Goal: Task Accomplishment & Management: Use online tool/utility

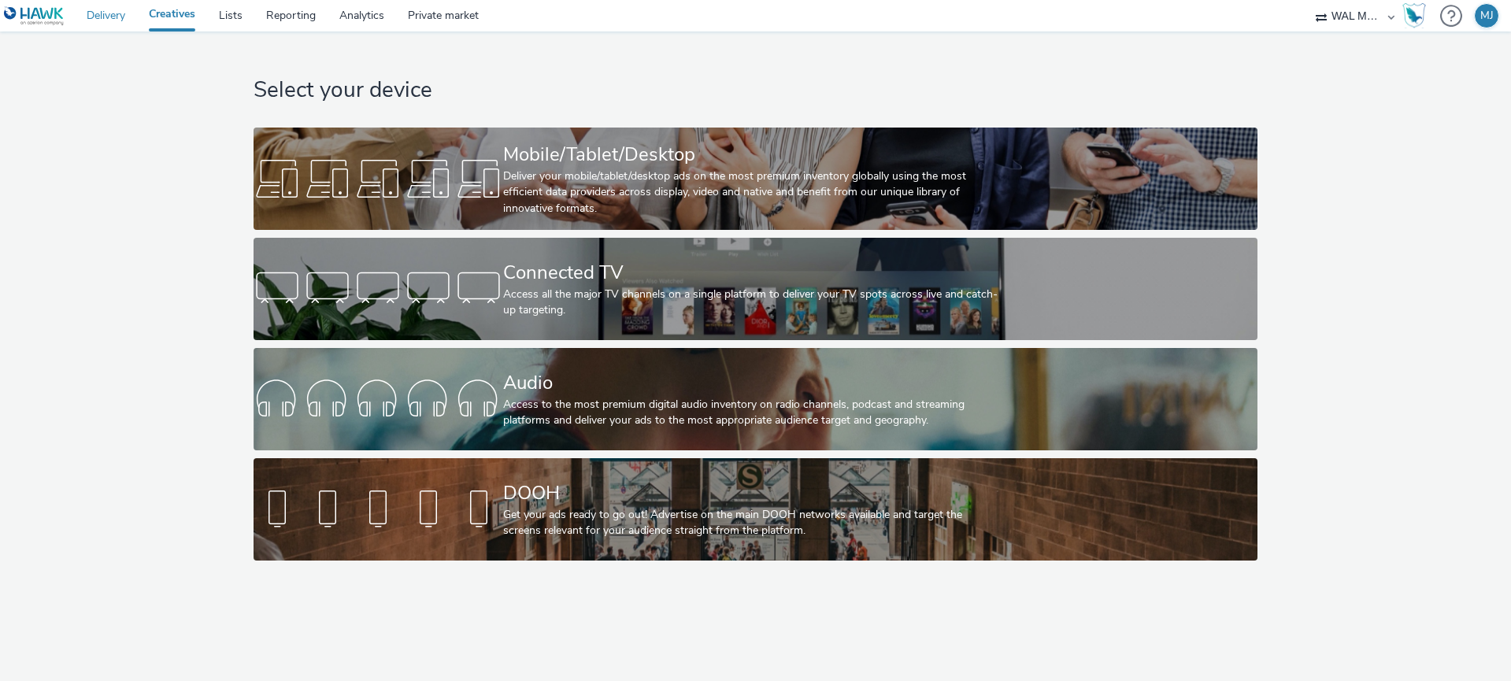
click at [124, 20] on link "Delivery" at bounding box center [106, 15] width 62 height 31
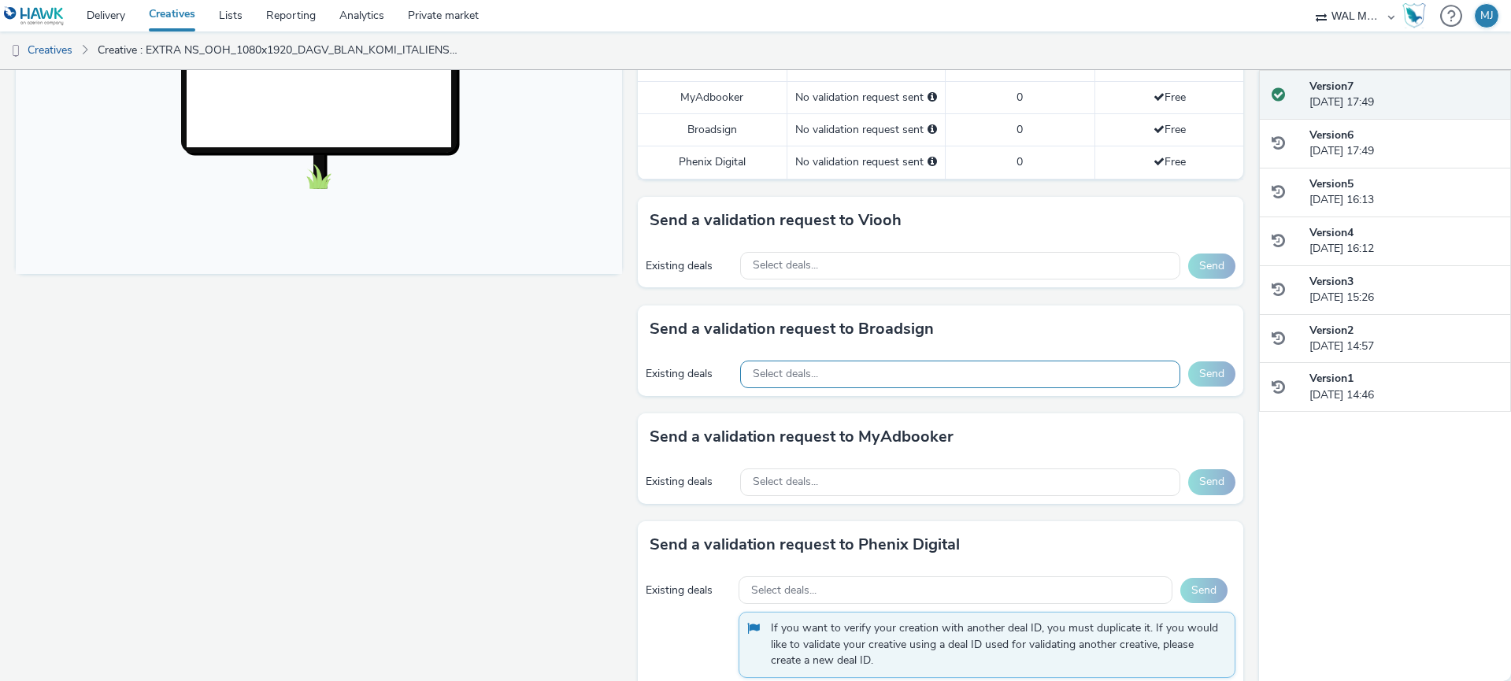
scroll to position [557, 0]
click at [890, 269] on div "Select deals..." at bounding box center [960, 267] width 441 height 28
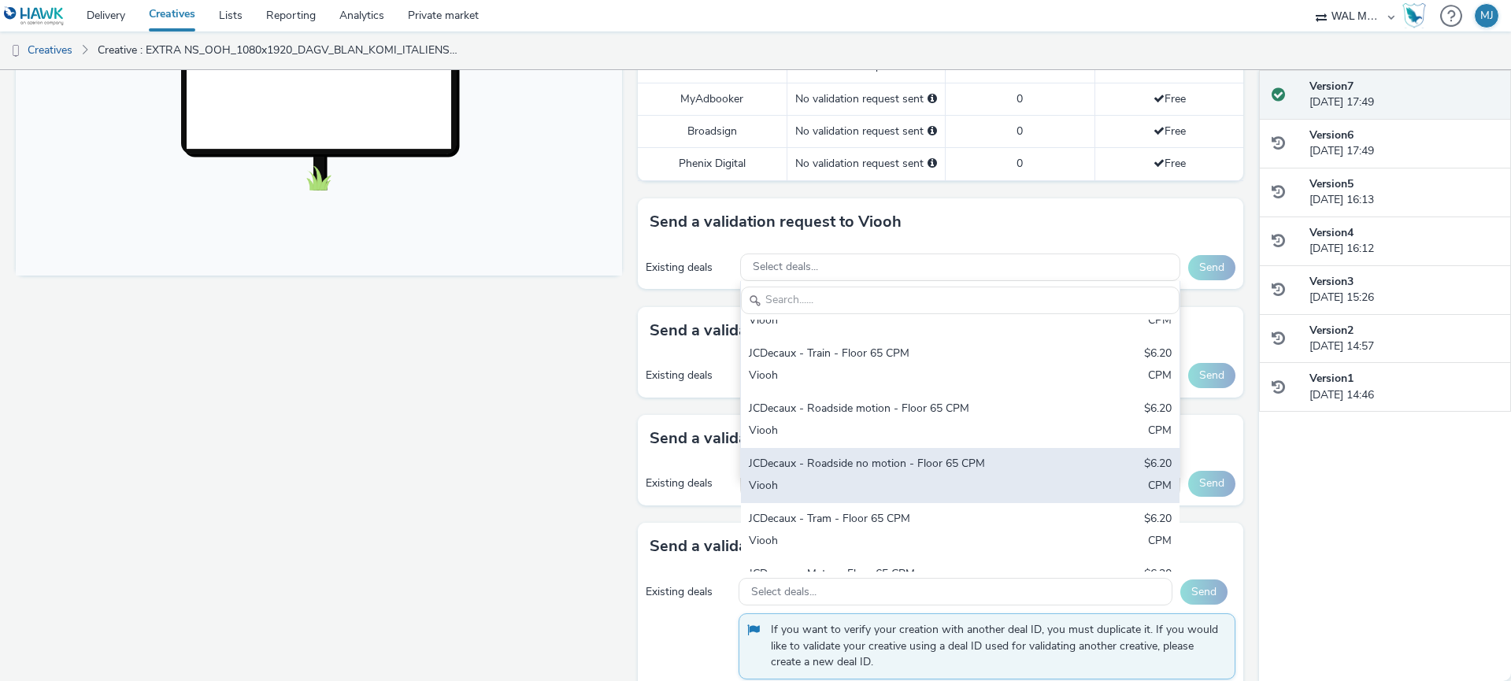
scroll to position [134, 0]
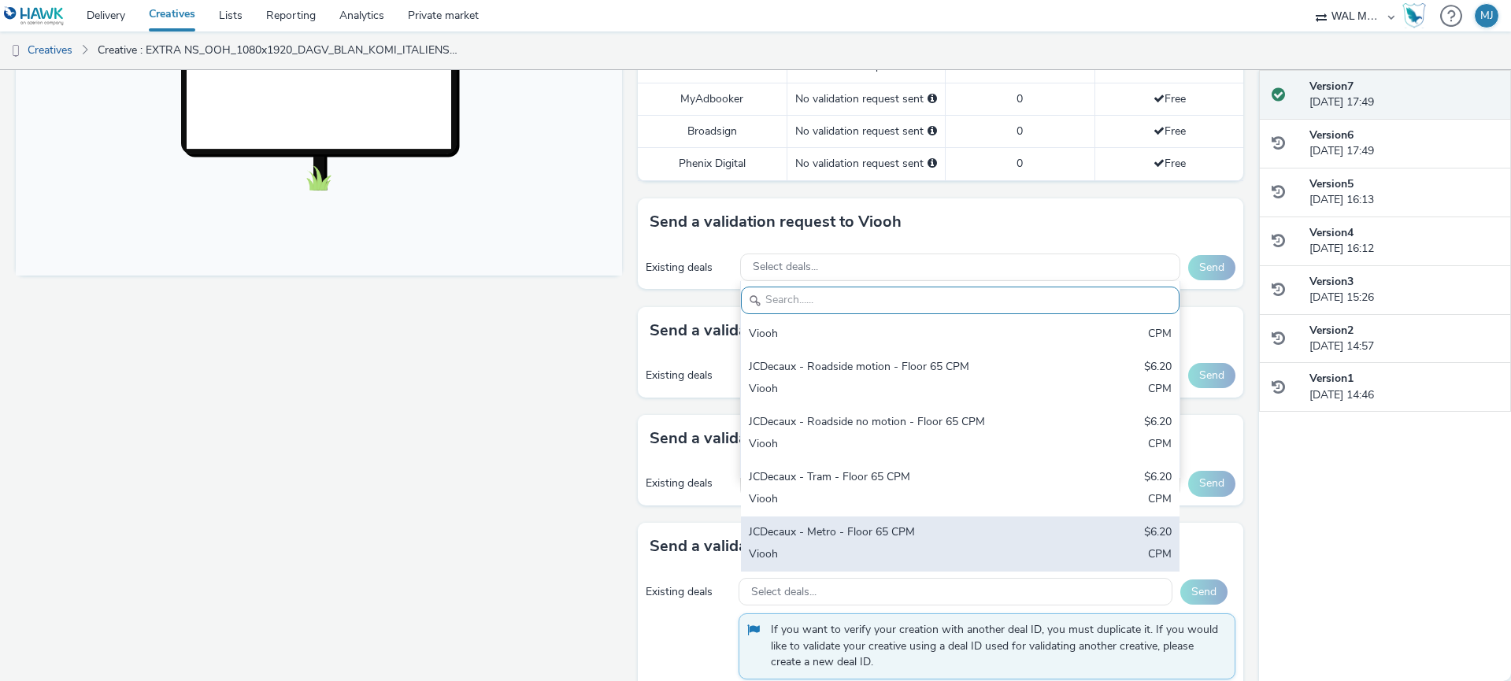
click at [882, 531] on div "JCDecaux - Metro - Floor 65 CPM" at bounding box center [888, 533] width 279 height 18
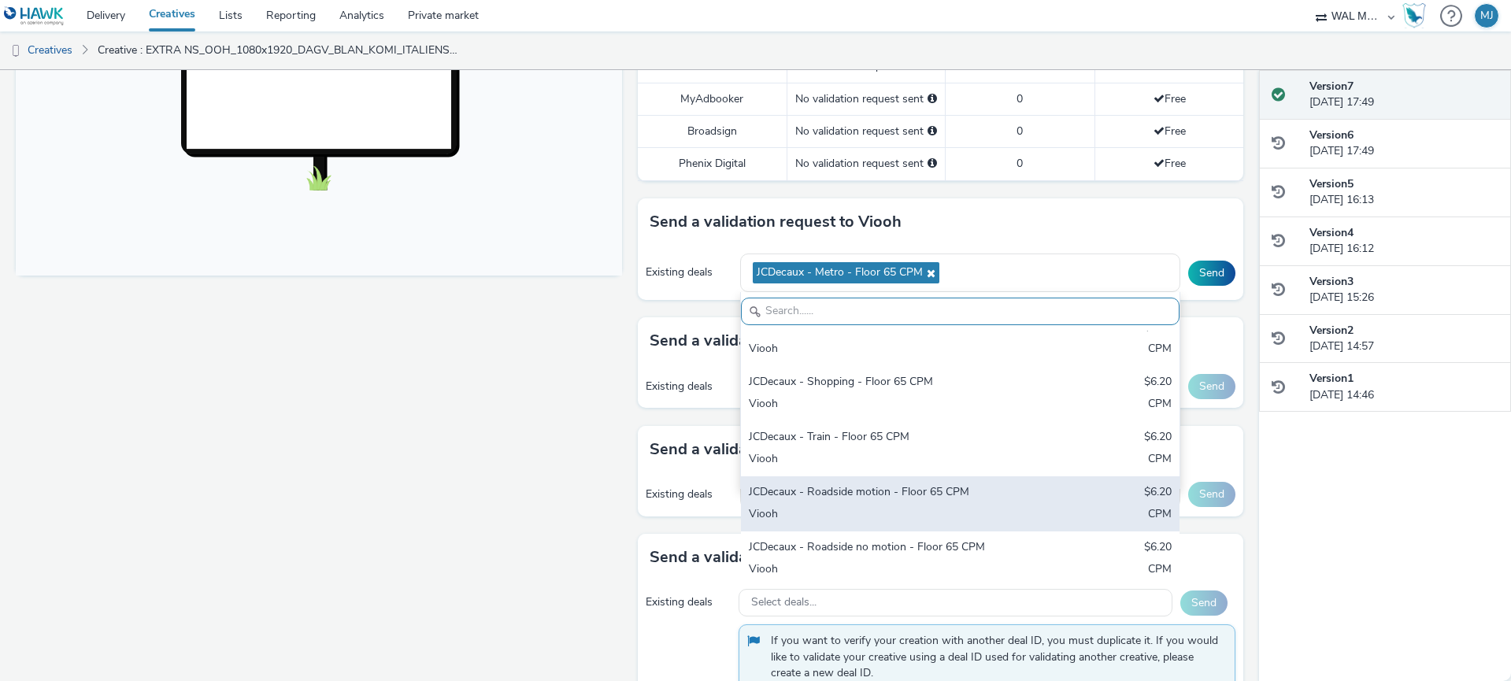
scroll to position [0, 0]
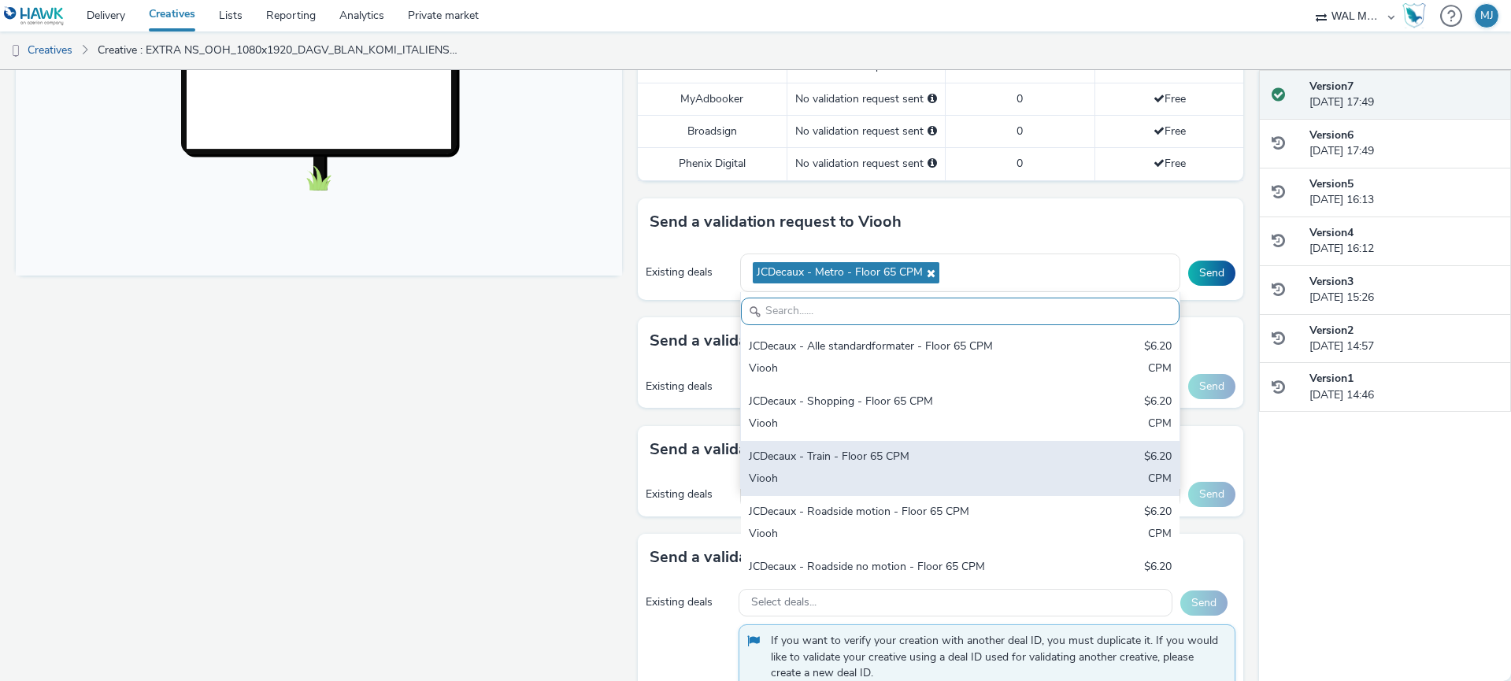
click at [886, 473] on div "Viooh" at bounding box center [888, 480] width 279 height 18
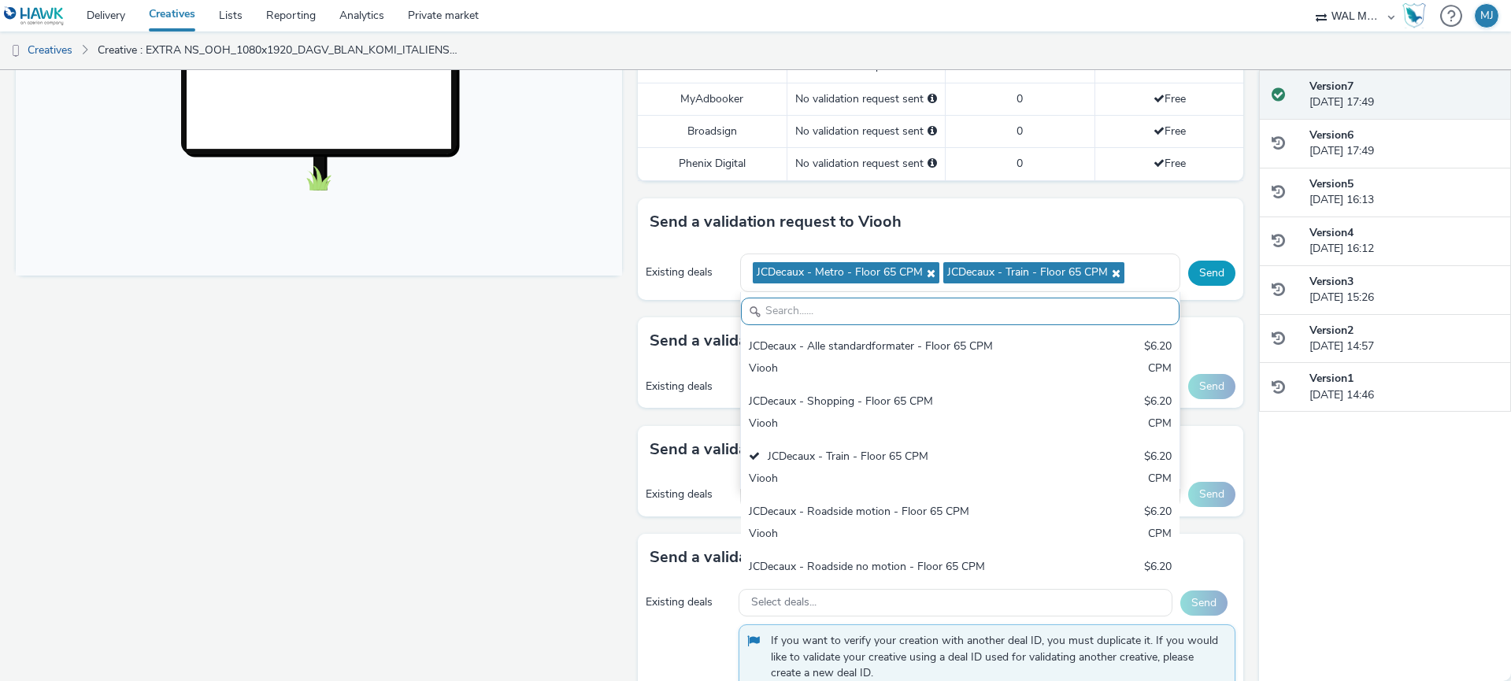
click at [1208, 272] on button "Send" at bounding box center [1211, 273] width 47 height 25
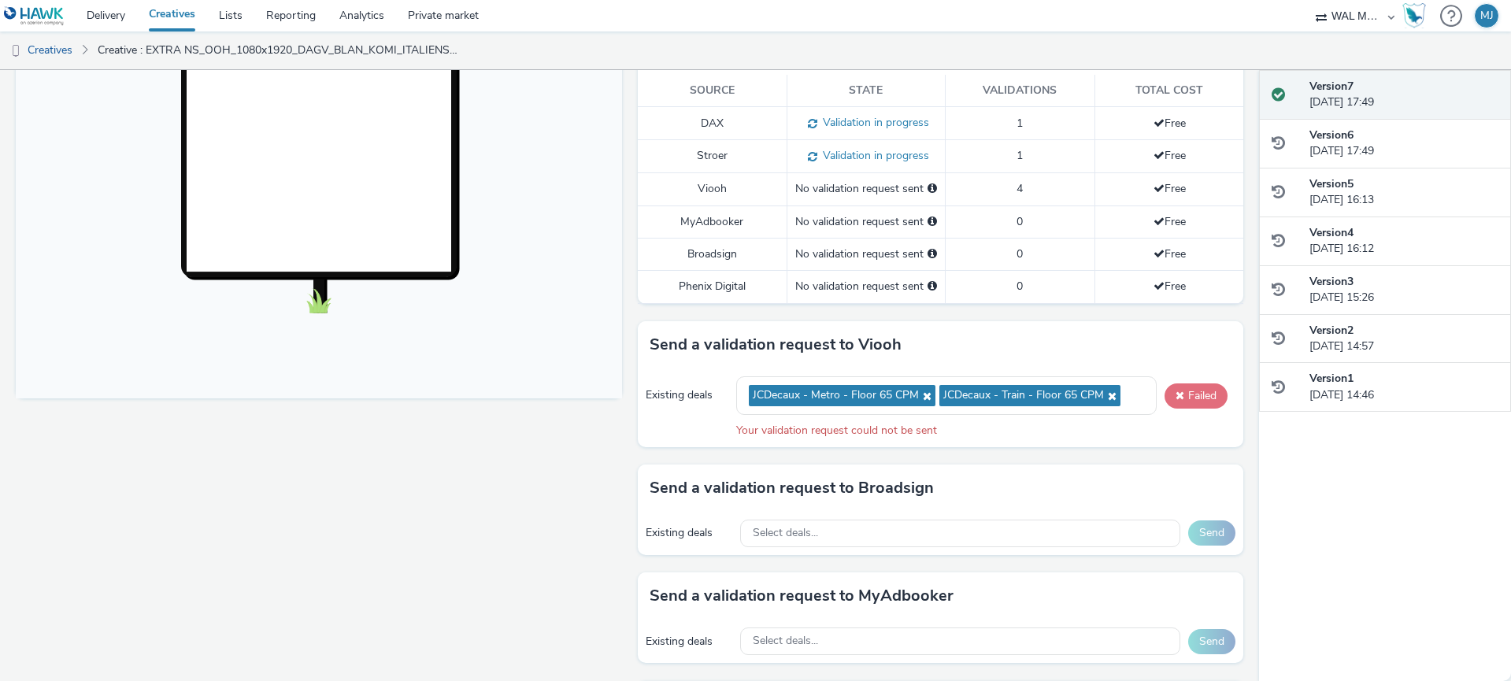
click at [1182, 390] on button "Failed" at bounding box center [1195, 395] width 63 height 25
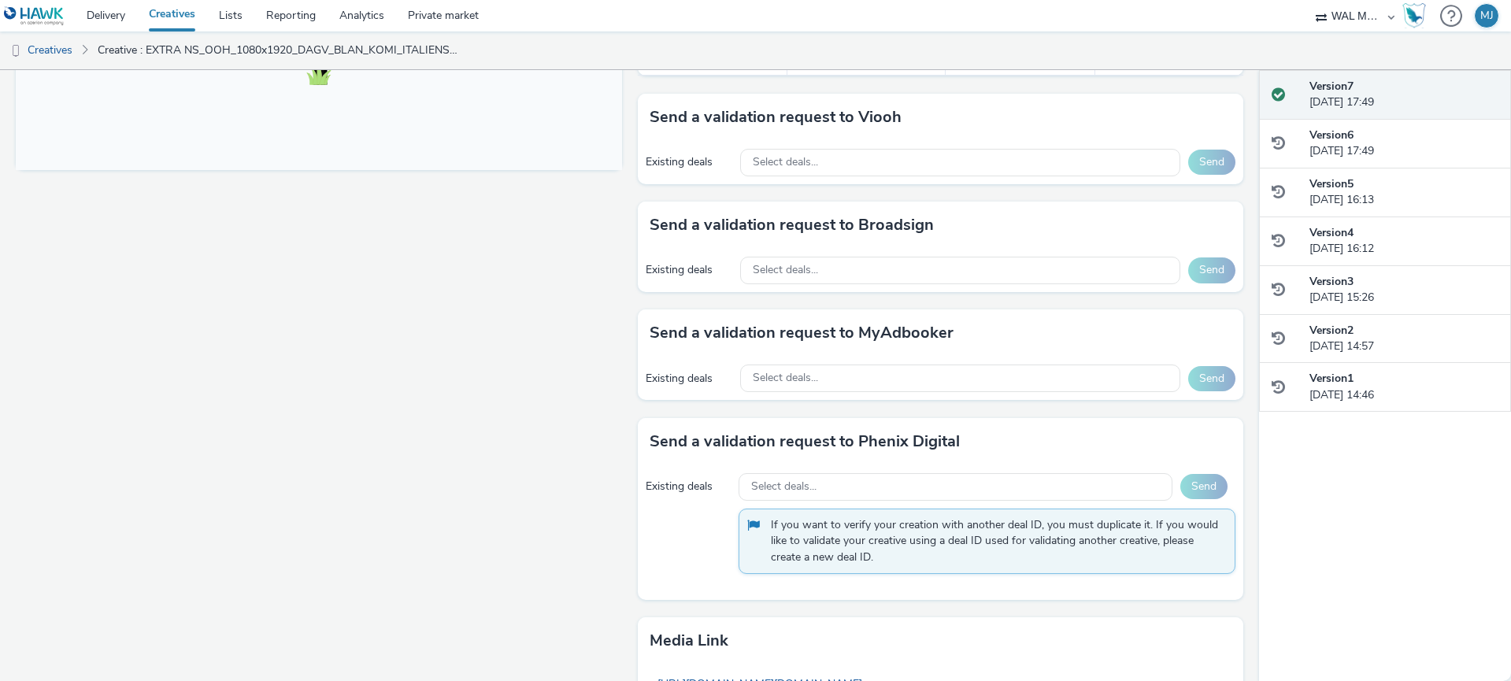
scroll to position [677, 0]
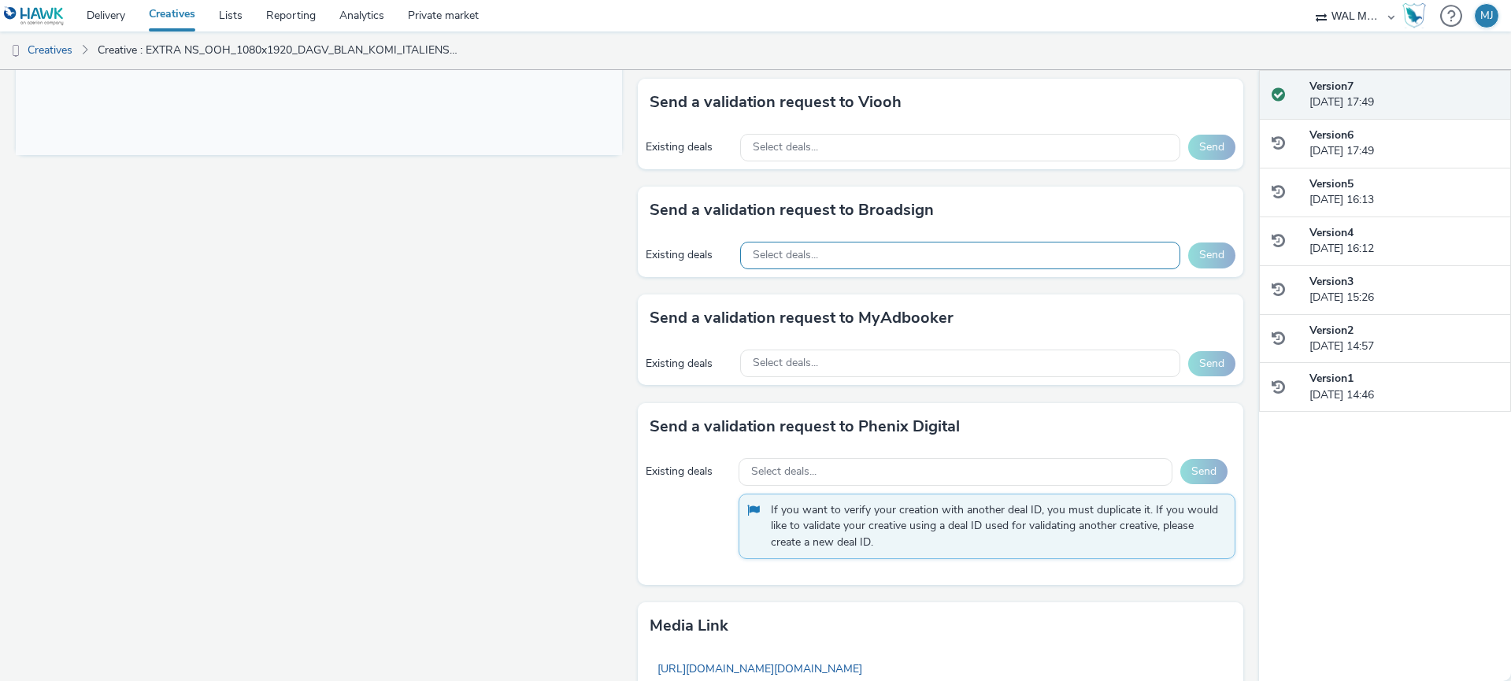
click at [871, 265] on div "Select deals..." at bounding box center [960, 256] width 441 height 28
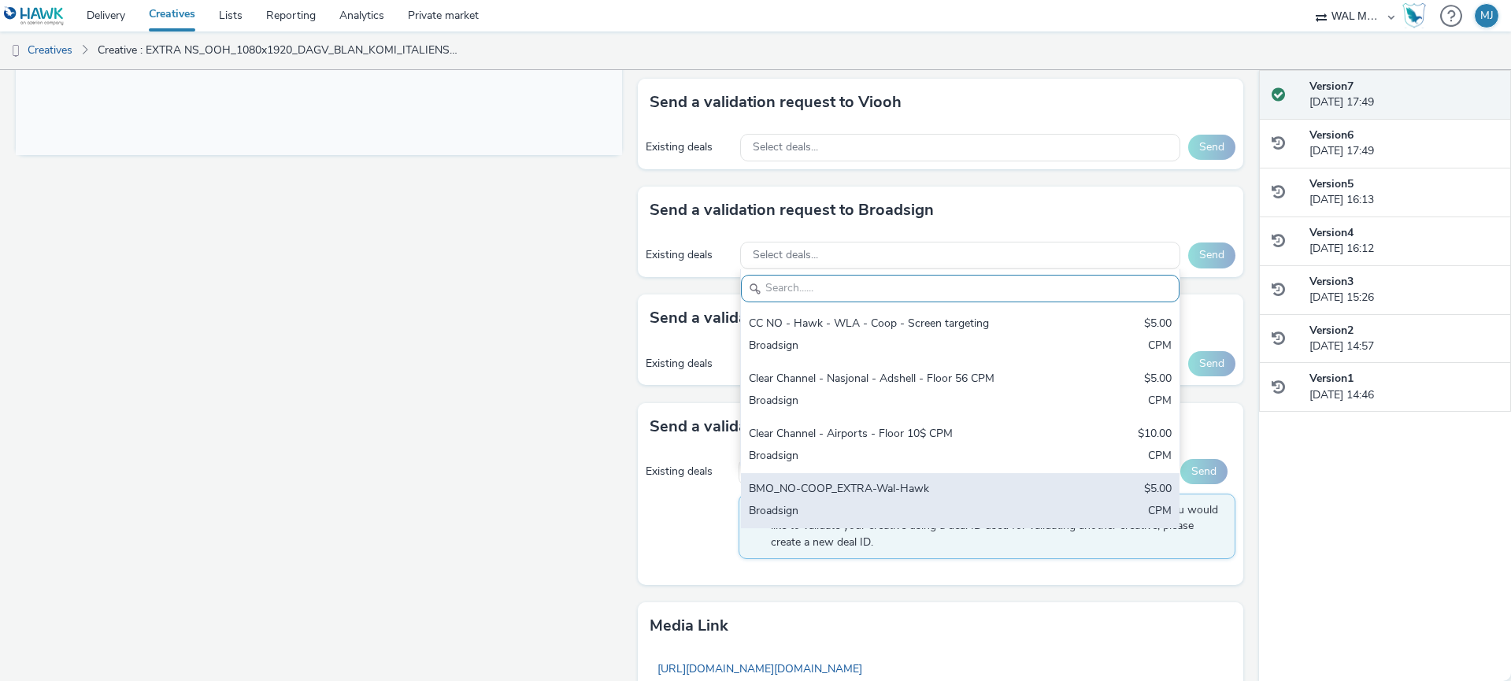
click at [869, 521] on div "Broadsign" at bounding box center [888, 512] width 279 height 18
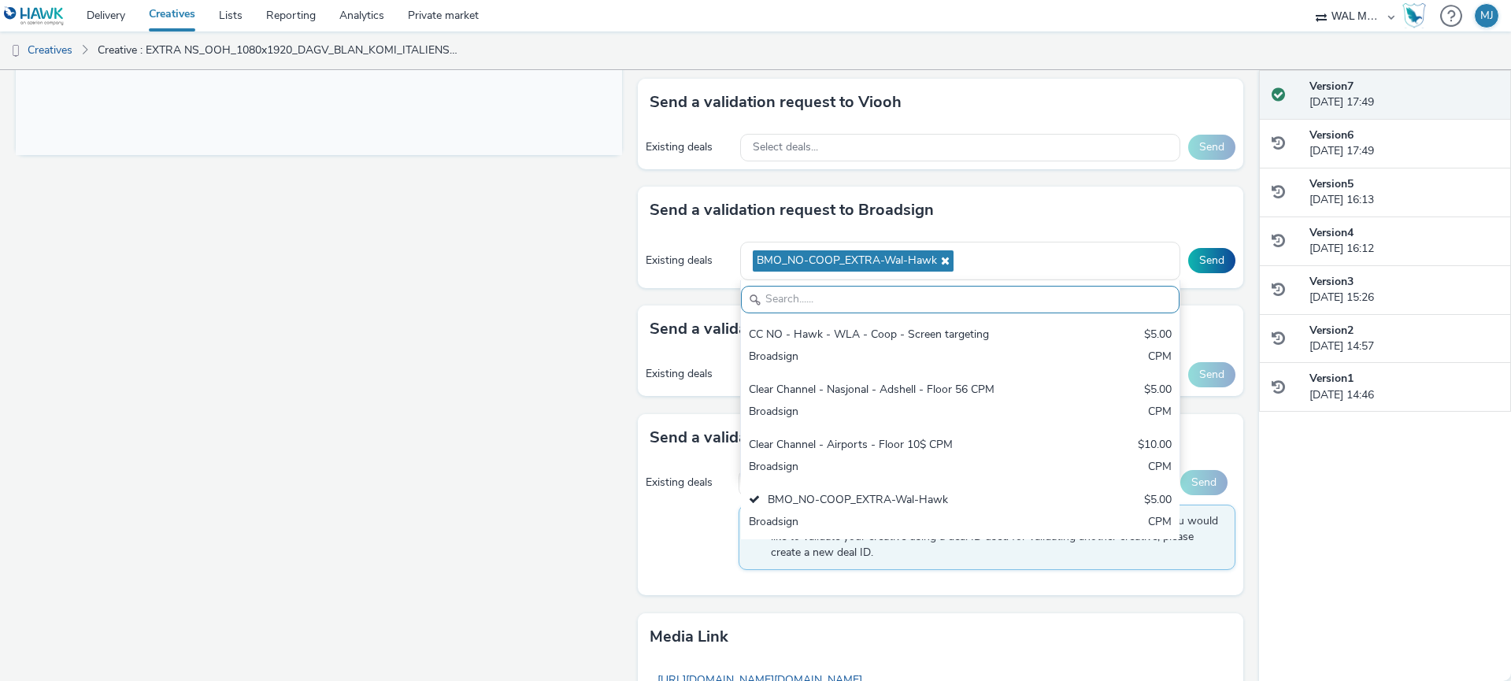
click at [1202, 305] on div "Send a validation request to Broadsign Existing deals BMO_NO-COOP_EXTRA-Wal-Haw…" at bounding box center [941, 246] width 606 height 119
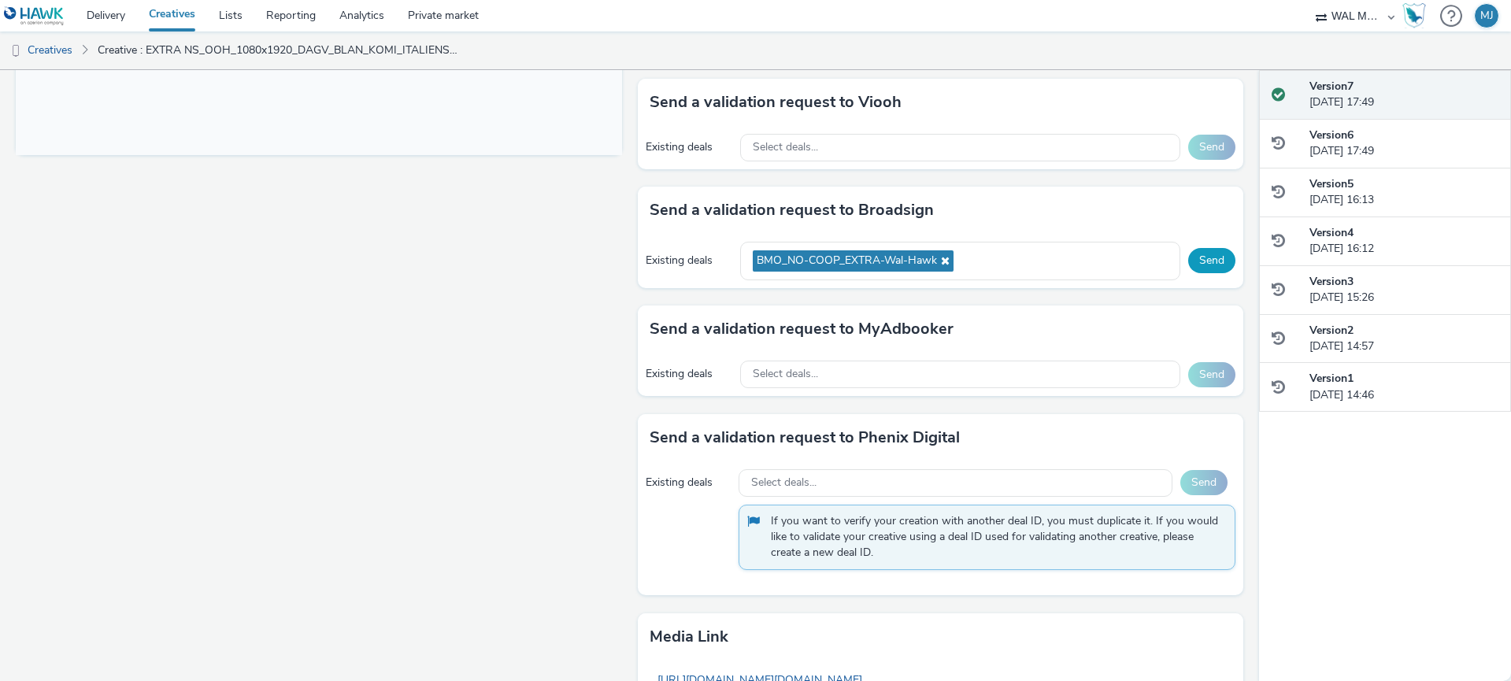
click at [1208, 273] on button "Send" at bounding box center [1211, 260] width 47 height 25
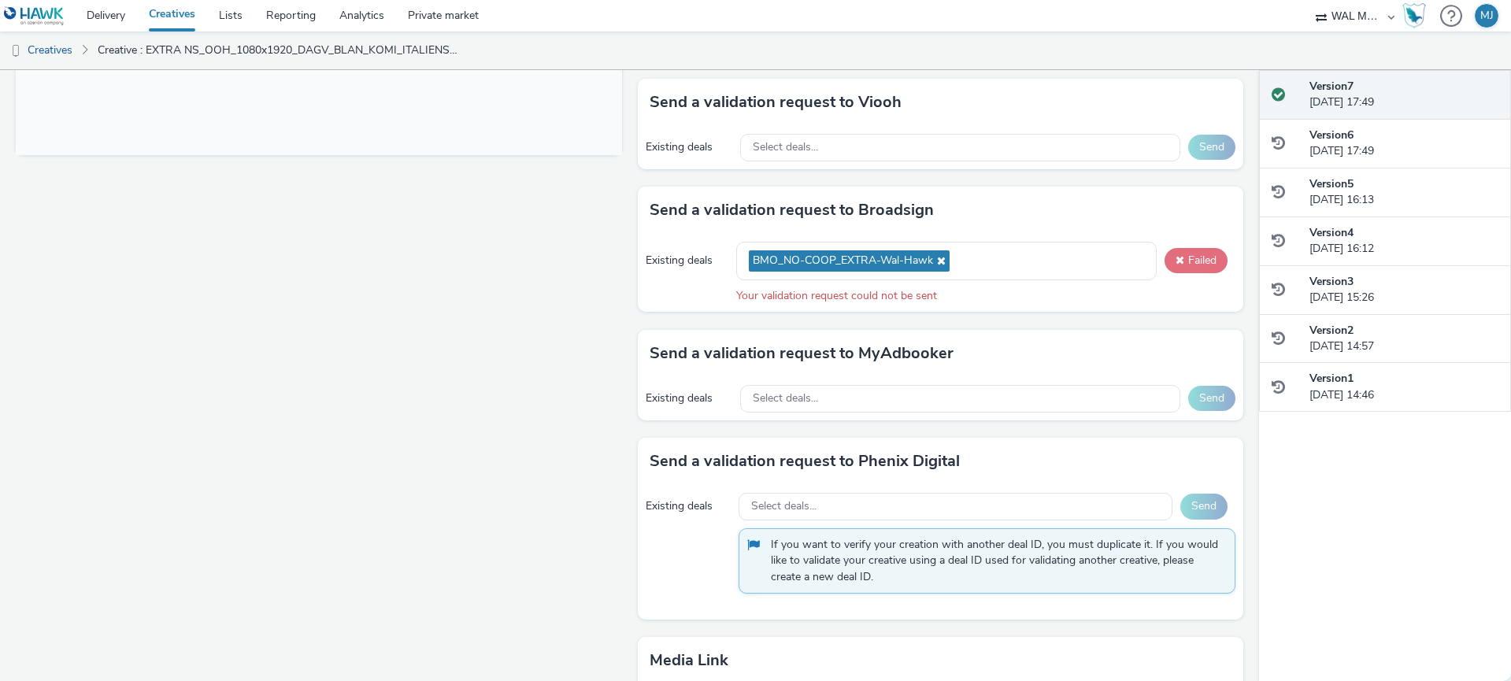
click at [1204, 273] on button "Failed" at bounding box center [1195, 260] width 63 height 25
click at [1208, 273] on button "Failed" at bounding box center [1195, 260] width 63 height 25
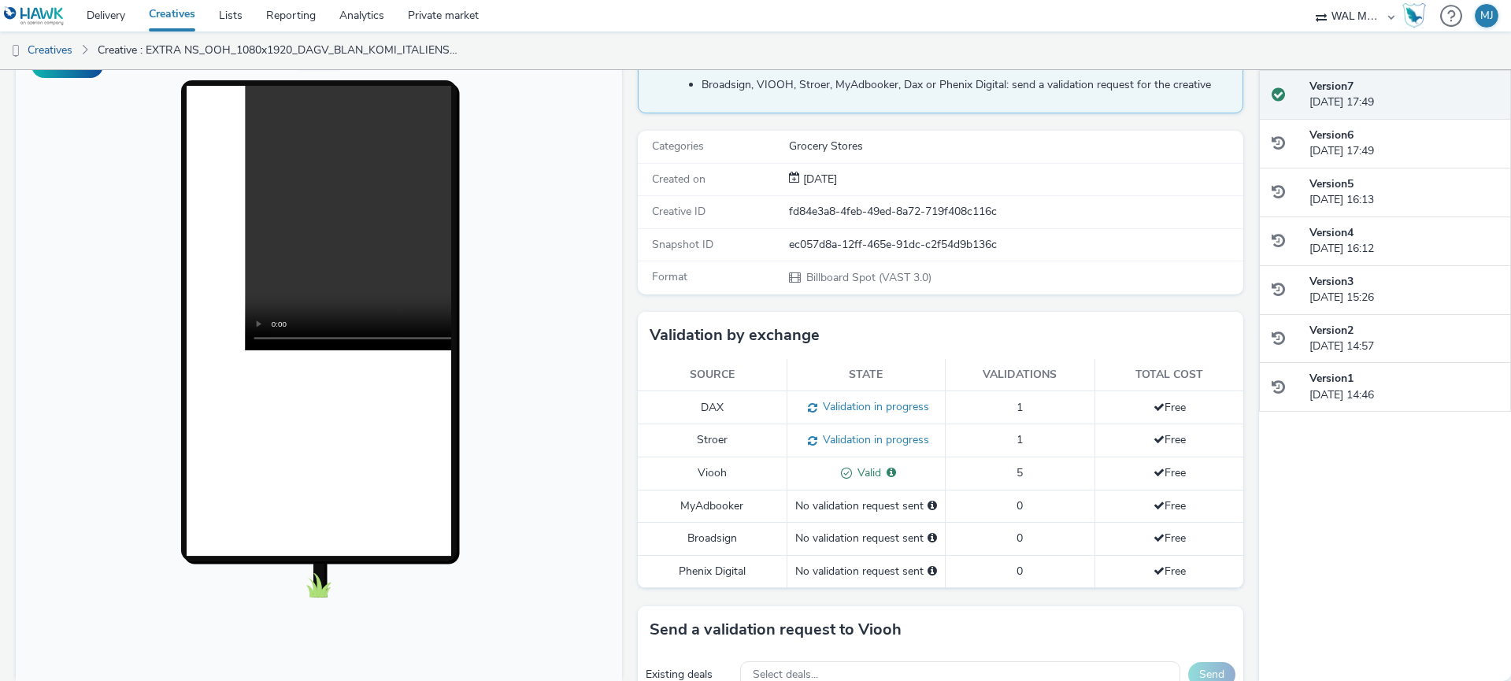
scroll to position [151, 0]
